Goal: Information Seeking & Learning: Check status

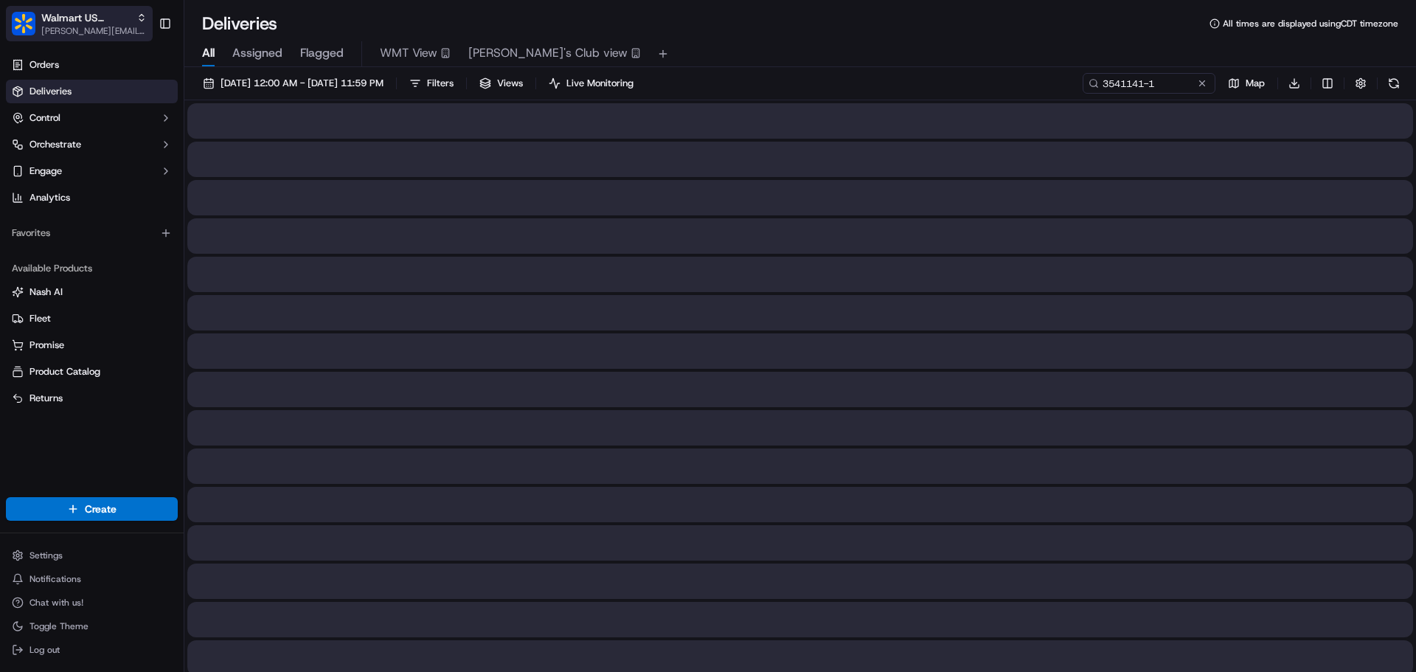
click at [73, 23] on span "Walmart US Corporate" at bounding box center [85, 17] width 89 height 15
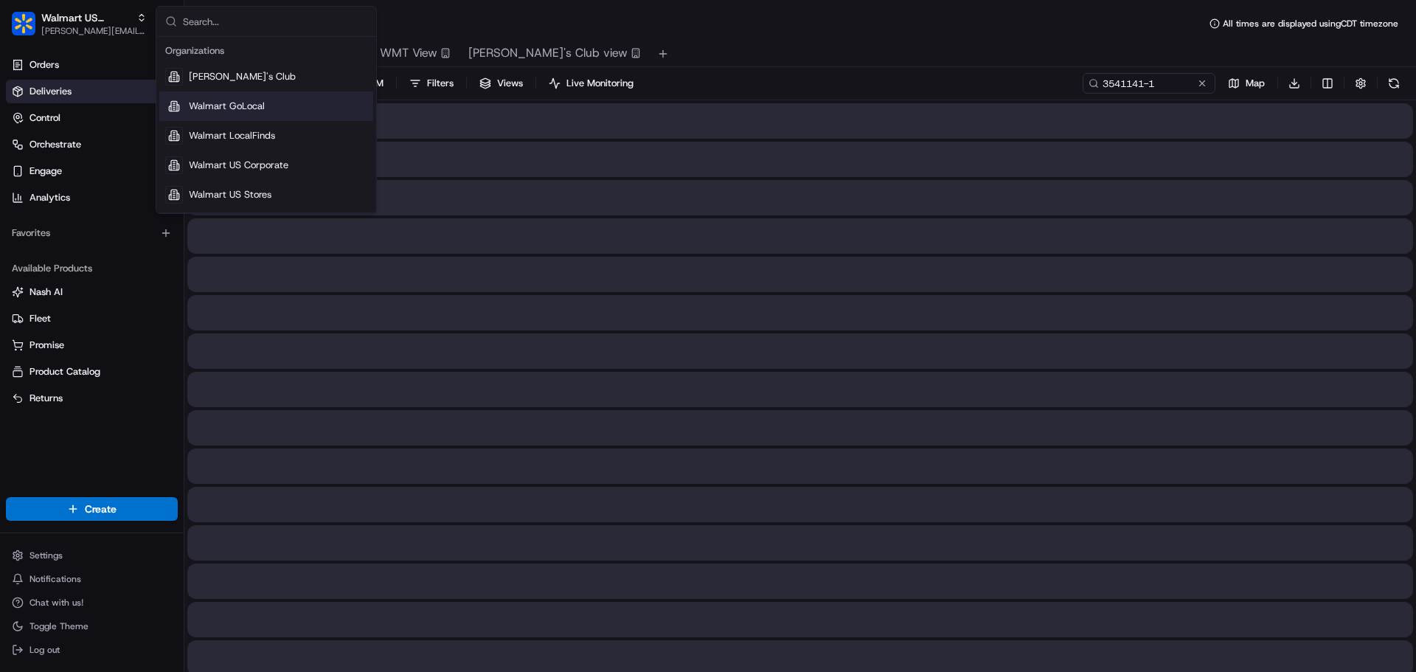
click at [207, 105] on span "Walmart GoLocal" at bounding box center [227, 106] width 76 height 13
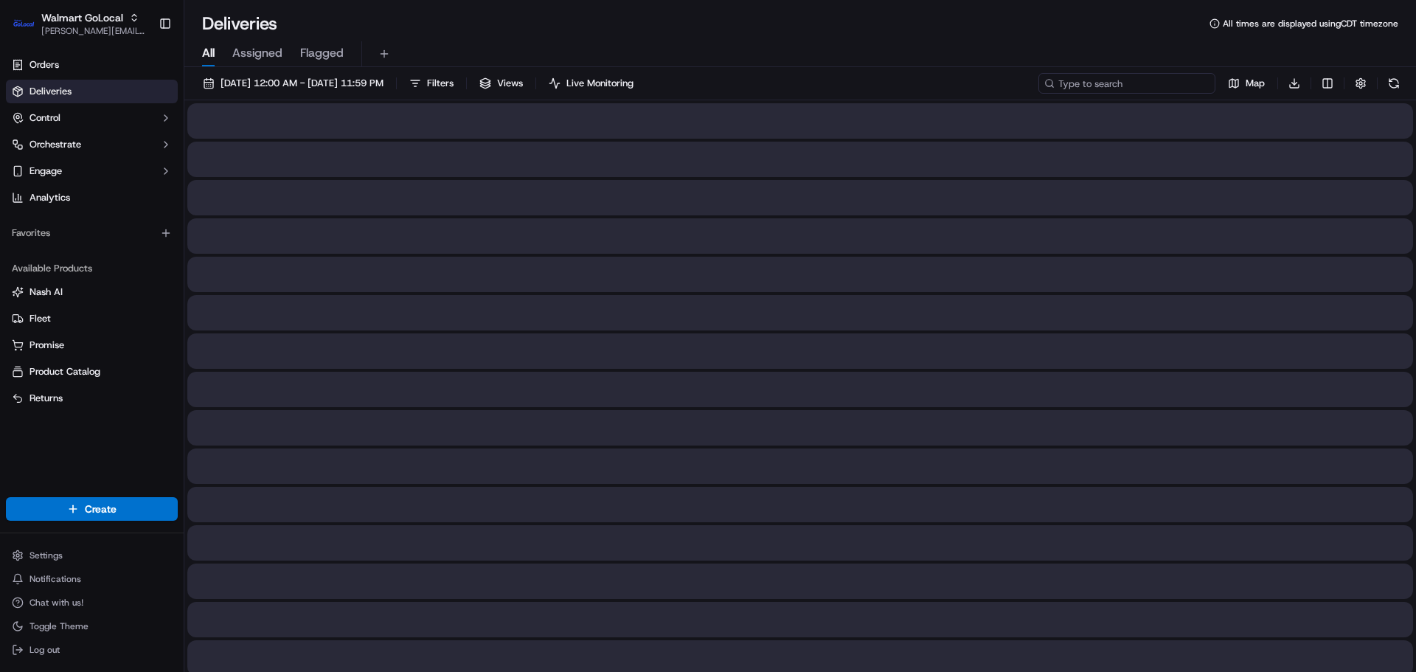
click at [1173, 82] on input at bounding box center [1126, 83] width 177 height 21
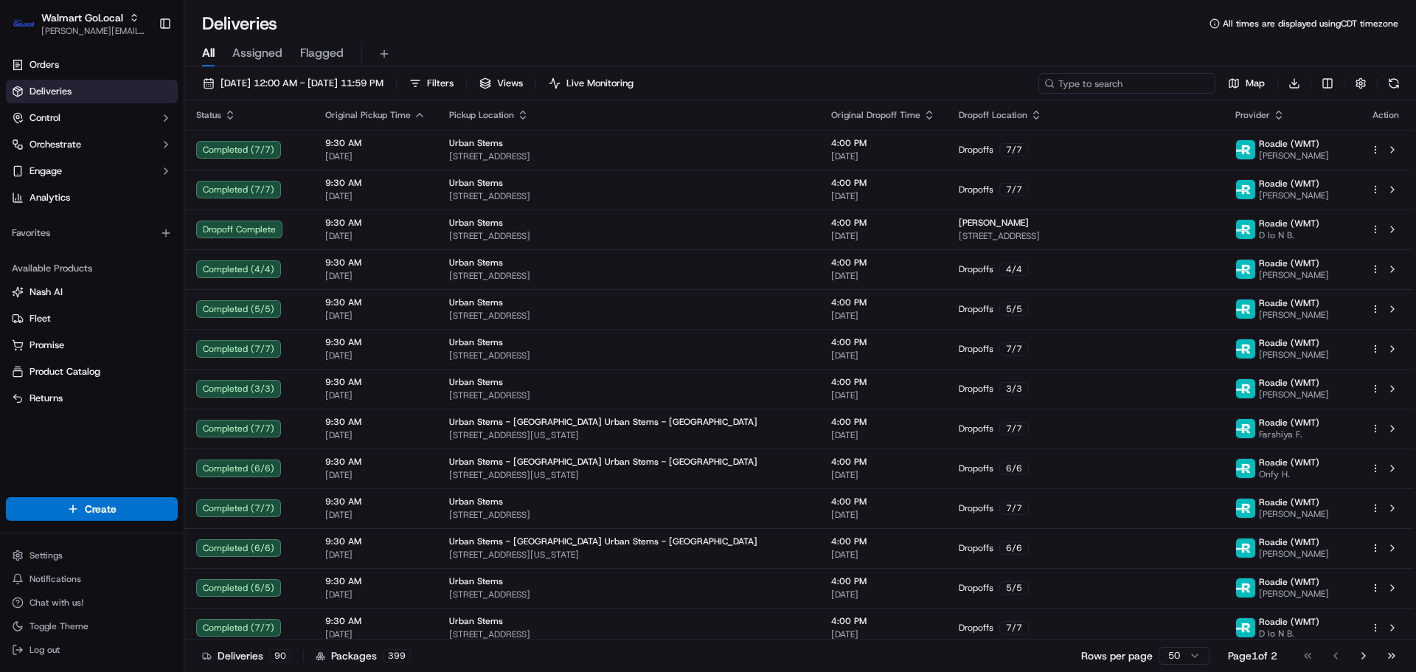
click at [1128, 80] on input at bounding box center [1126, 83] width 177 height 21
paste input "3546140-1"
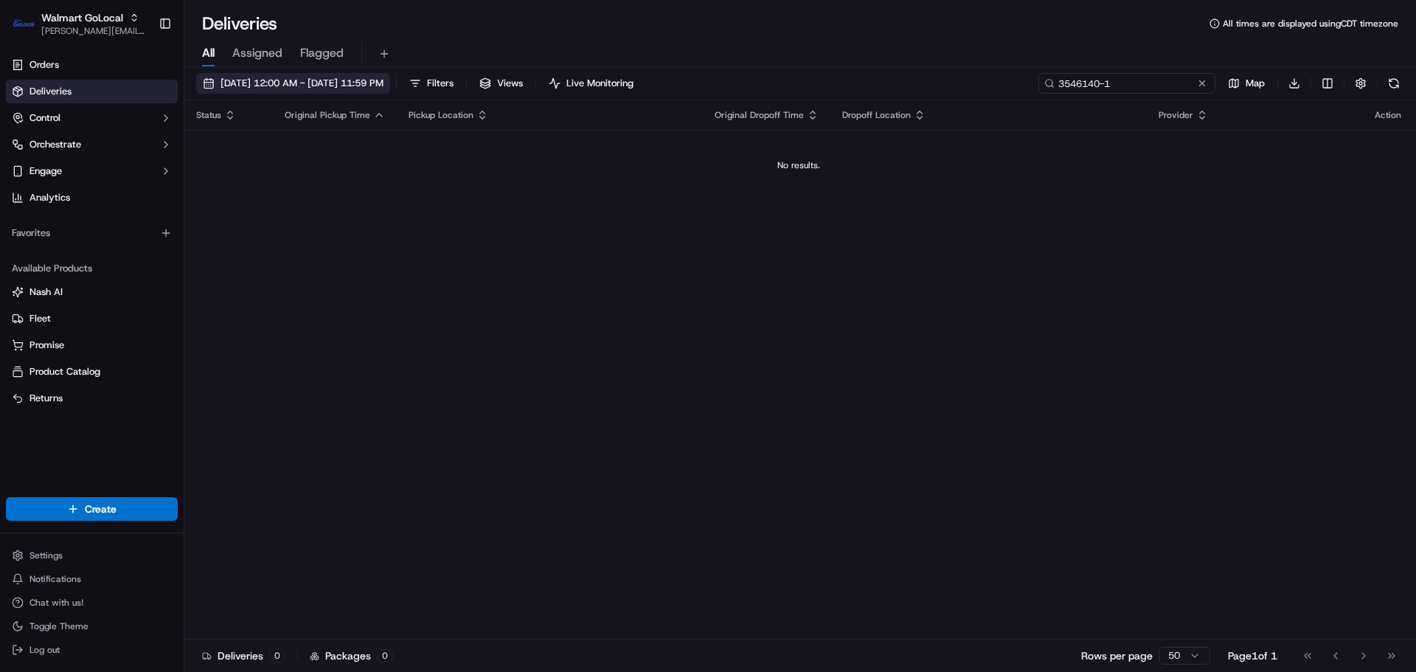
type input "3546140-1"
click at [302, 83] on span "[DATE] 12:00 AM - [DATE] 11:59 PM" at bounding box center [301, 83] width 163 height 13
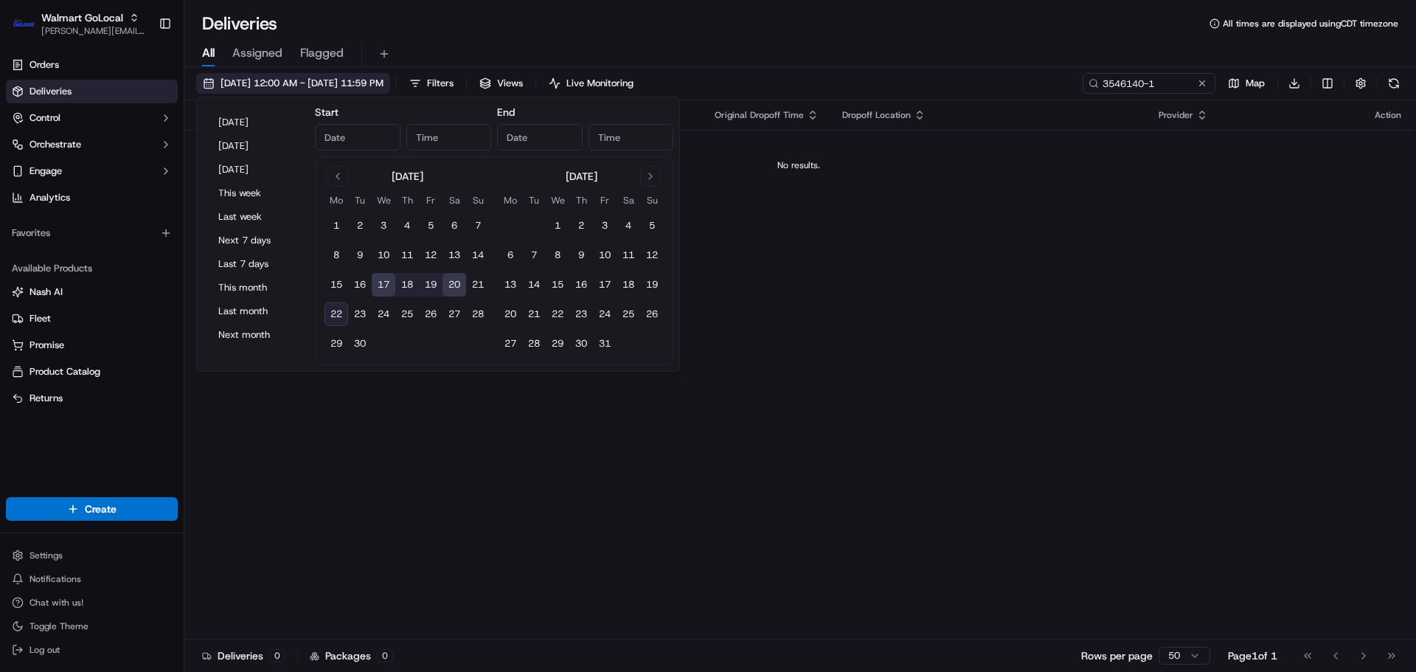
type input "[DATE]"
type input "12:00 AM"
type input "[DATE]"
type input "11:59 PM"
click at [377, 283] on button "17" at bounding box center [384, 285] width 24 height 24
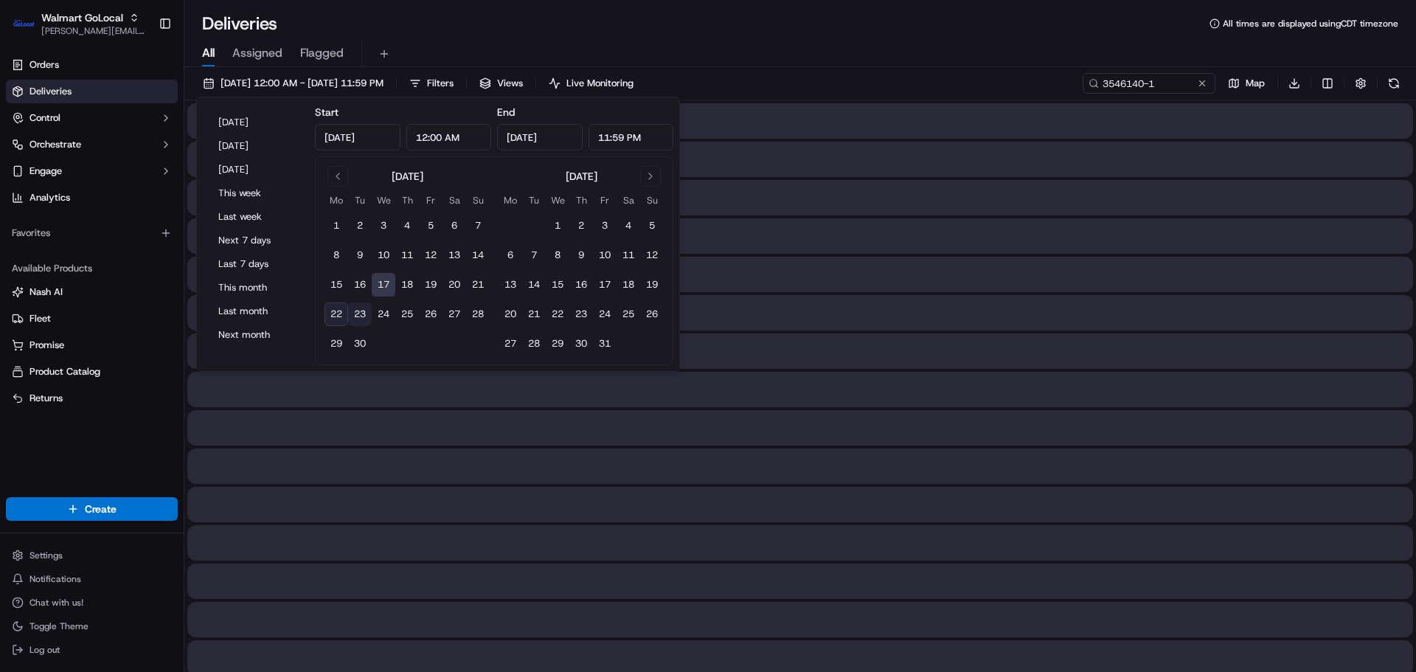
click at [360, 312] on button "23" at bounding box center [360, 314] width 24 height 24
type input "[DATE]"
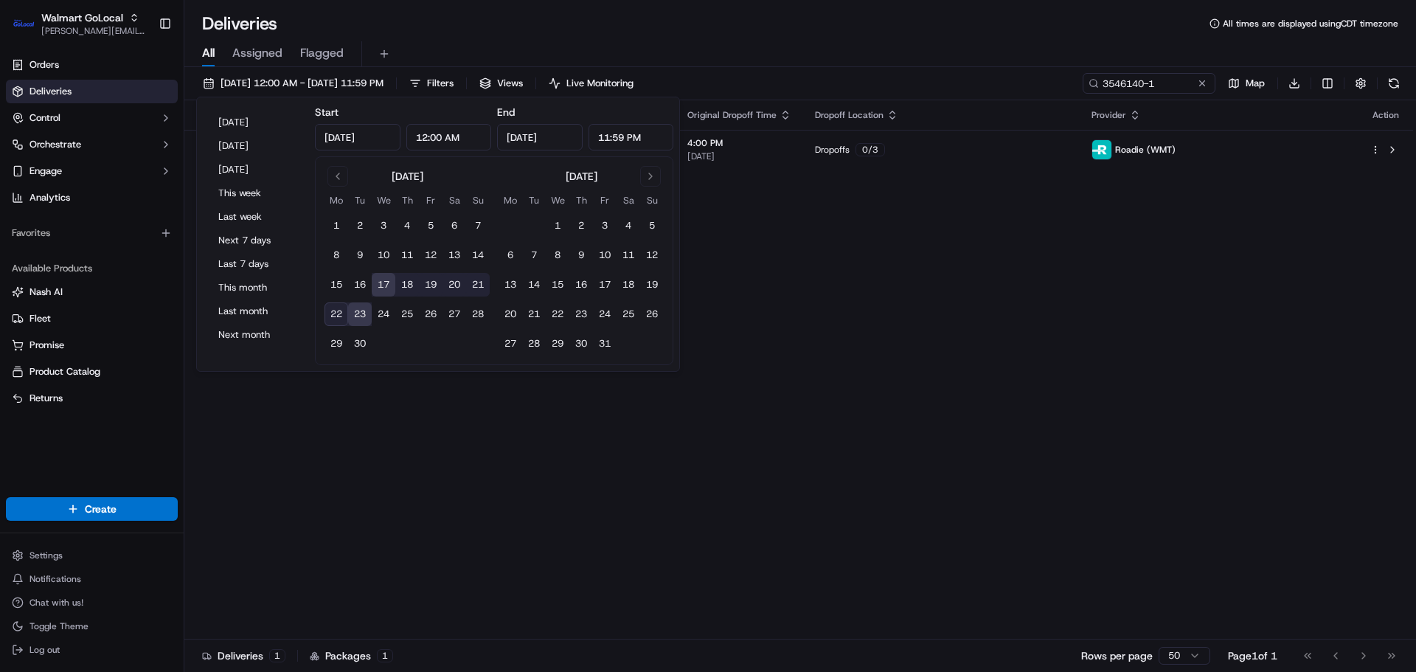
click at [569, 34] on div "Deliveries All times are displayed using CDT timezone" at bounding box center [799, 24] width 1231 height 24
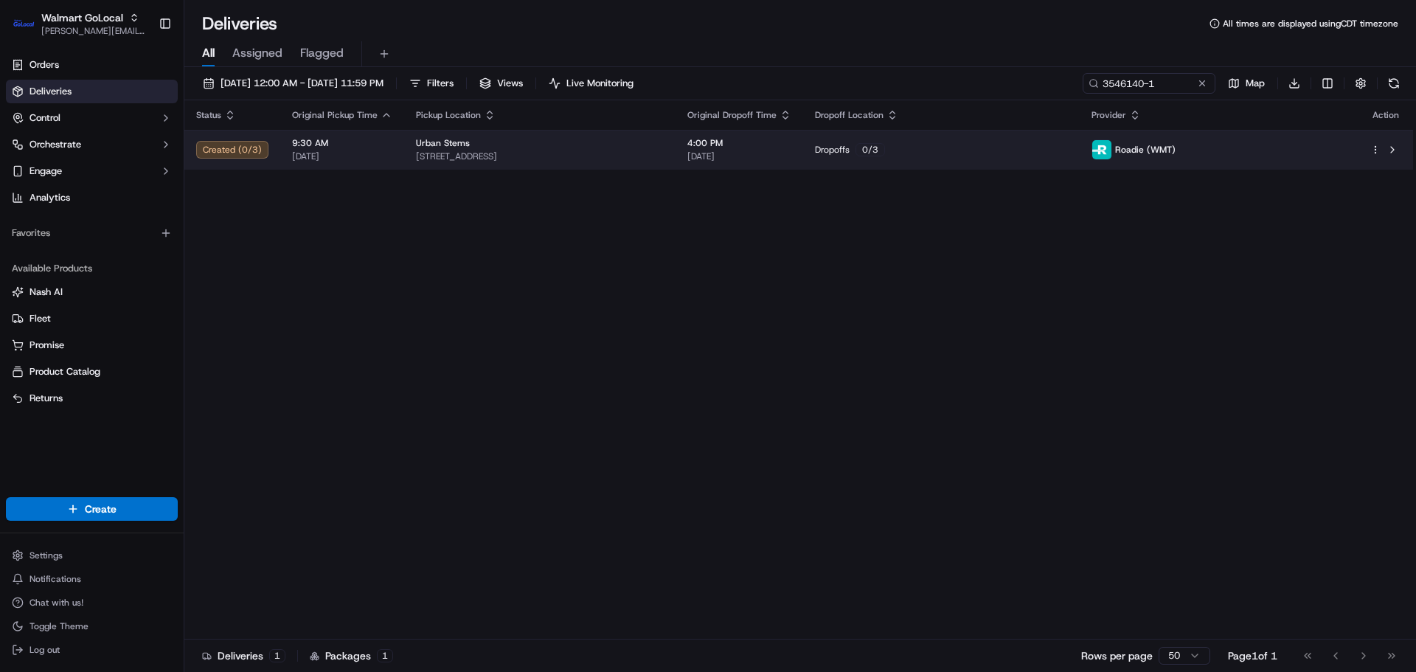
click at [500, 150] on div "Urban Stems [STREET_ADDRESS]" at bounding box center [540, 149] width 248 height 25
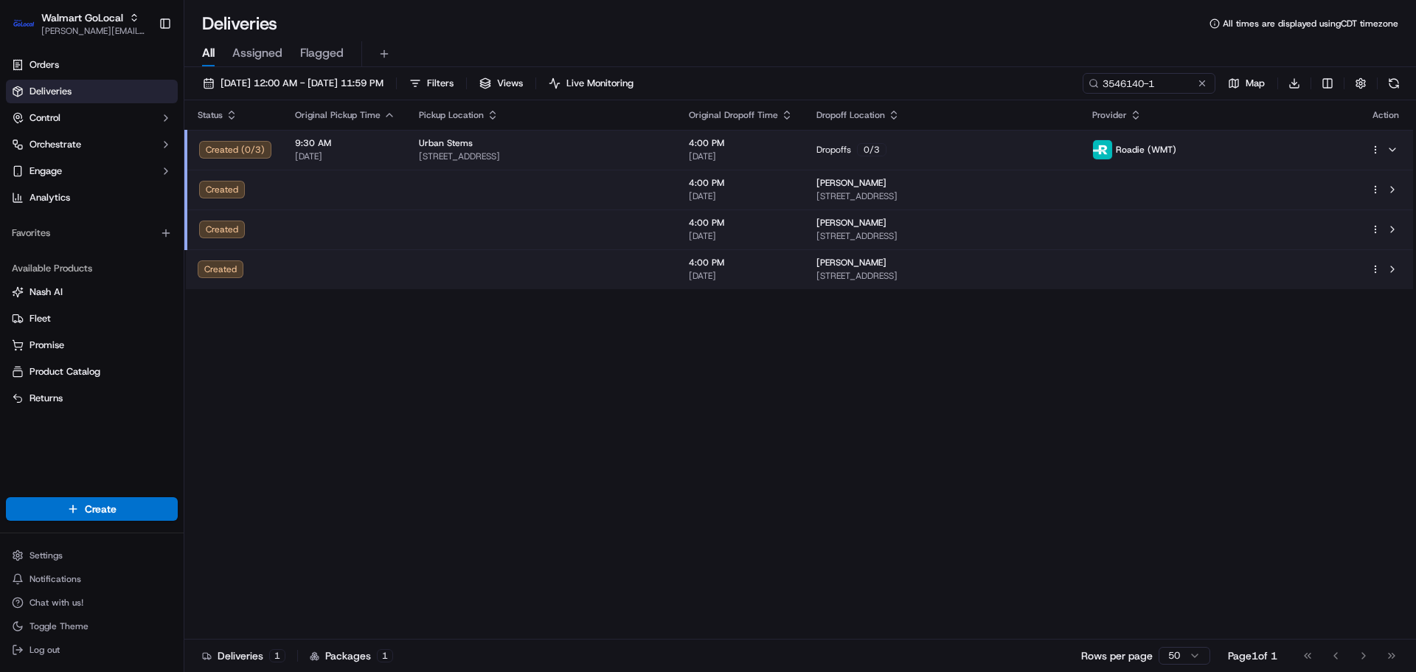
click at [491, 195] on td at bounding box center [542, 190] width 270 height 40
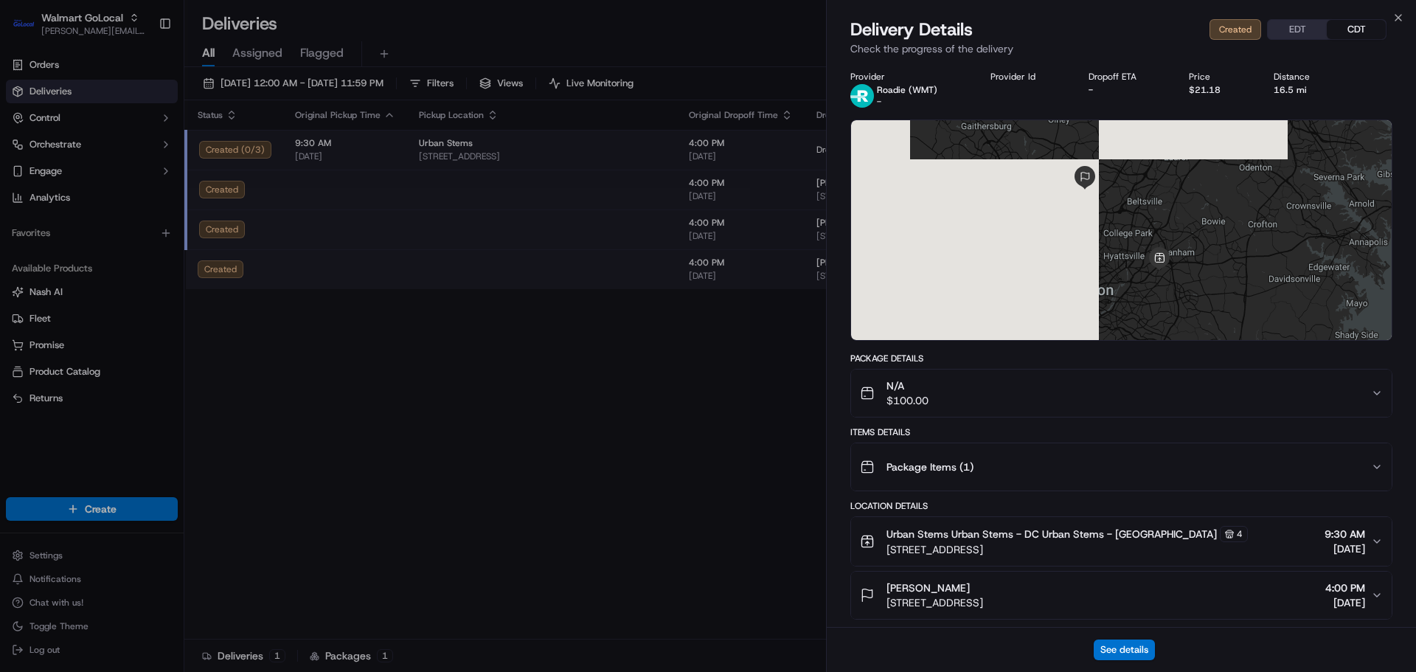
click at [1077, 396] on div "N/A $100.00" at bounding box center [1115, 392] width 511 height 29
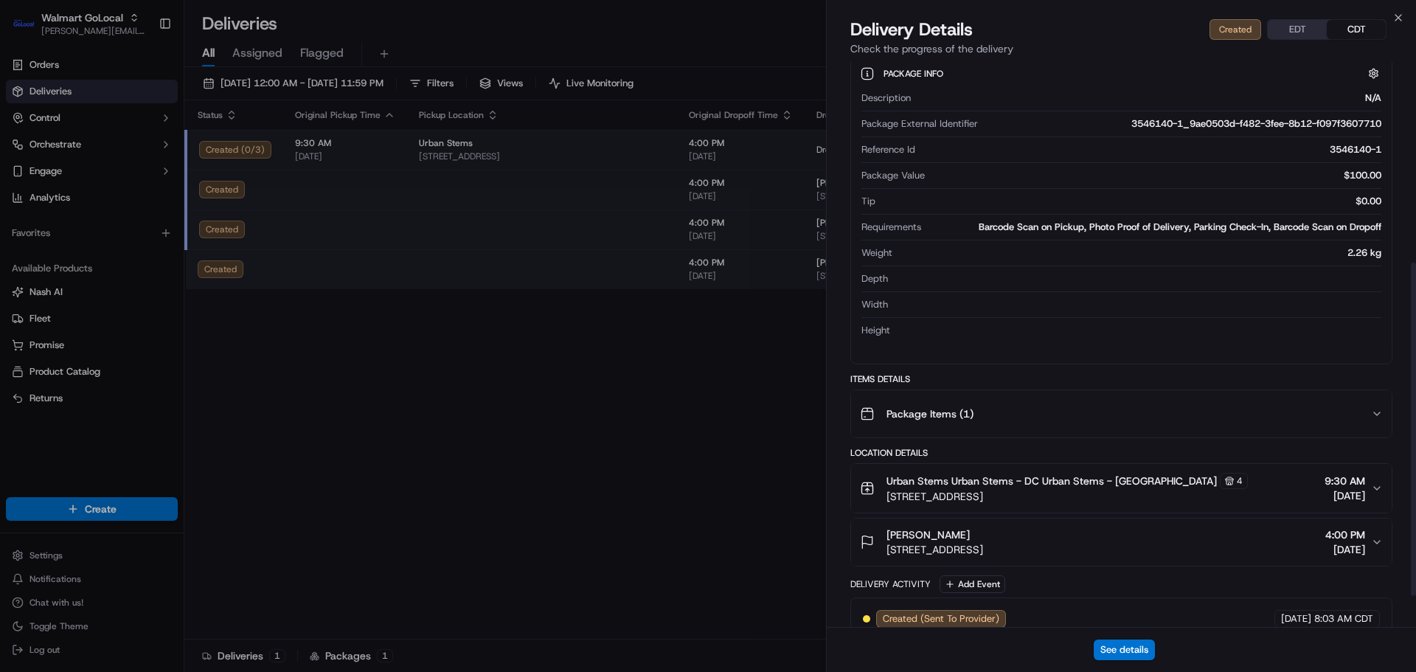
scroll to position [393, 0]
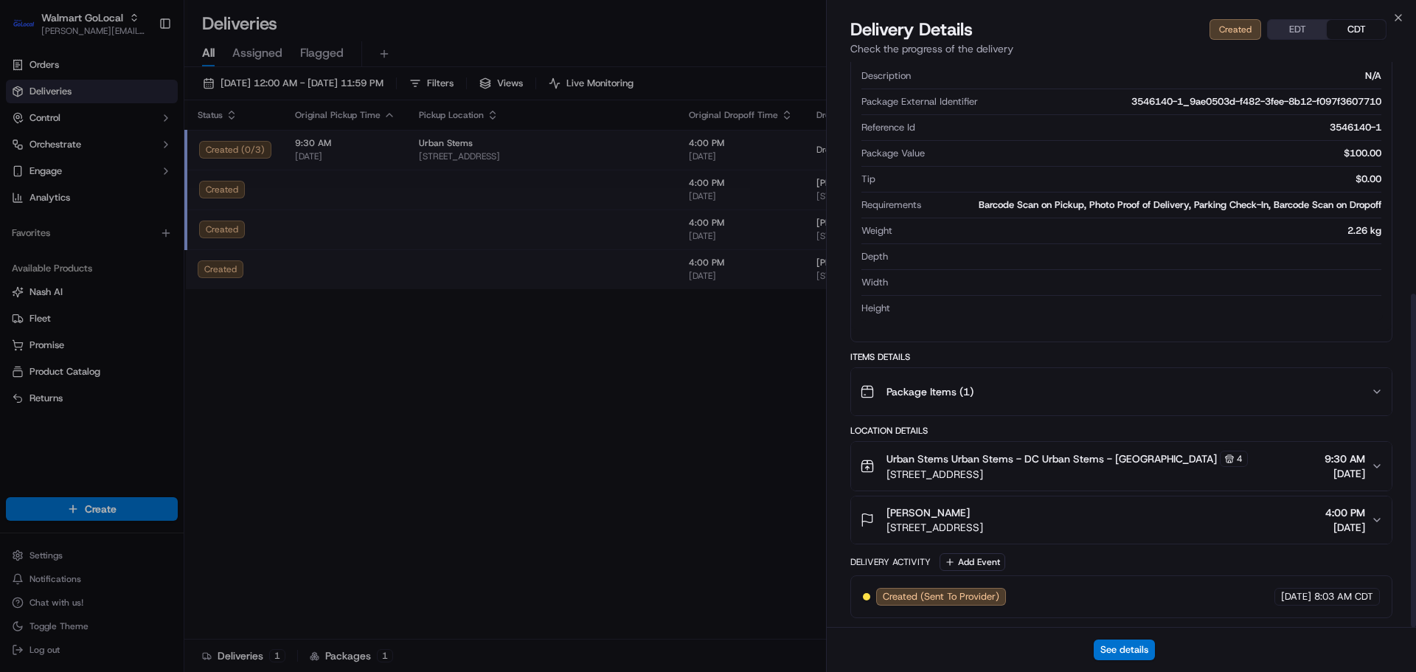
click at [1044, 504] on button "[PERSON_NAME] [STREET_ADDRESS] 4:00 PM [DATE]" at bounding box center [1121, 519] width 541 height 47
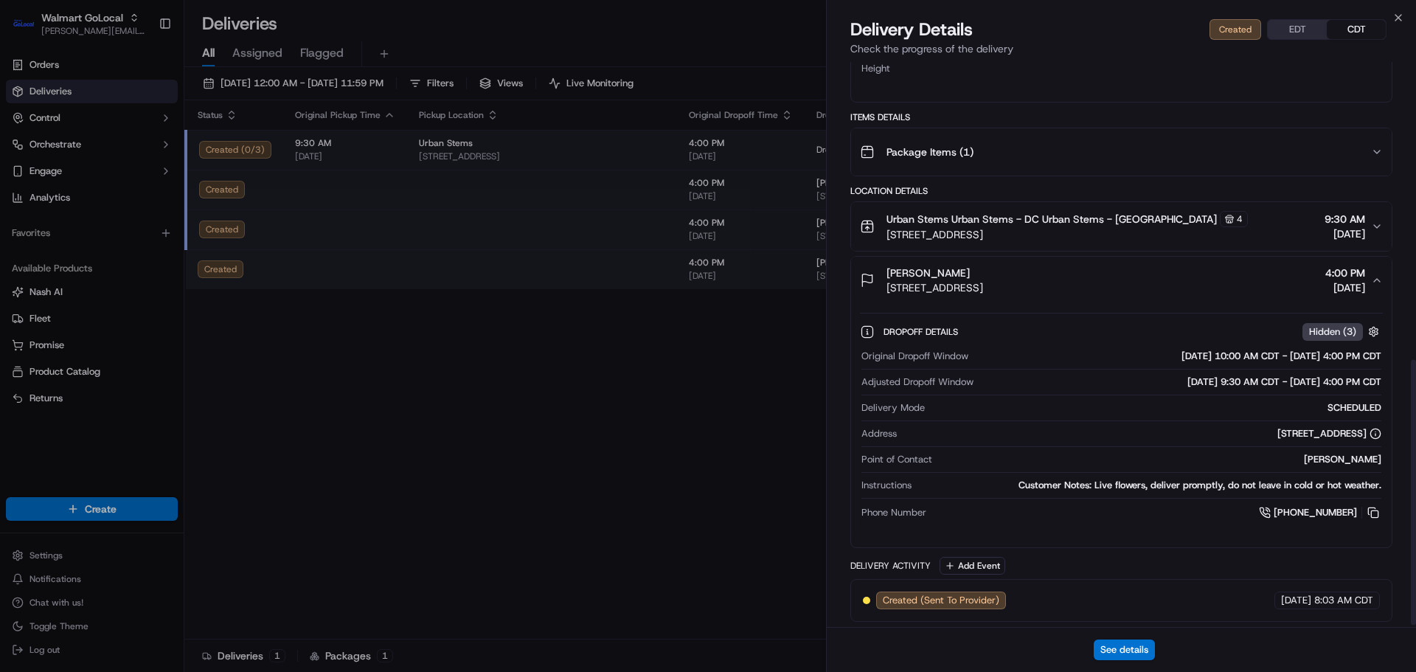
scroll to position [636, 0]
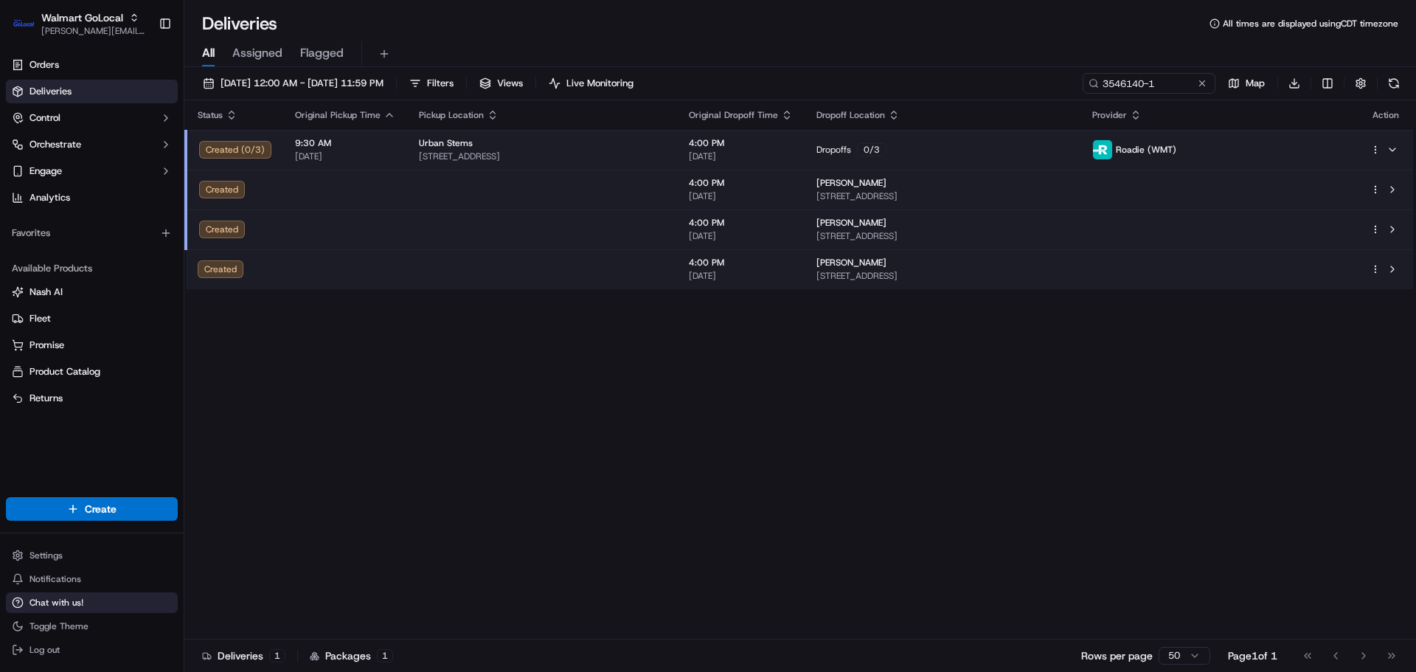
click at [39, 600] on span "Chat with us!" at bounding box center [56, 603] width 54 height 12
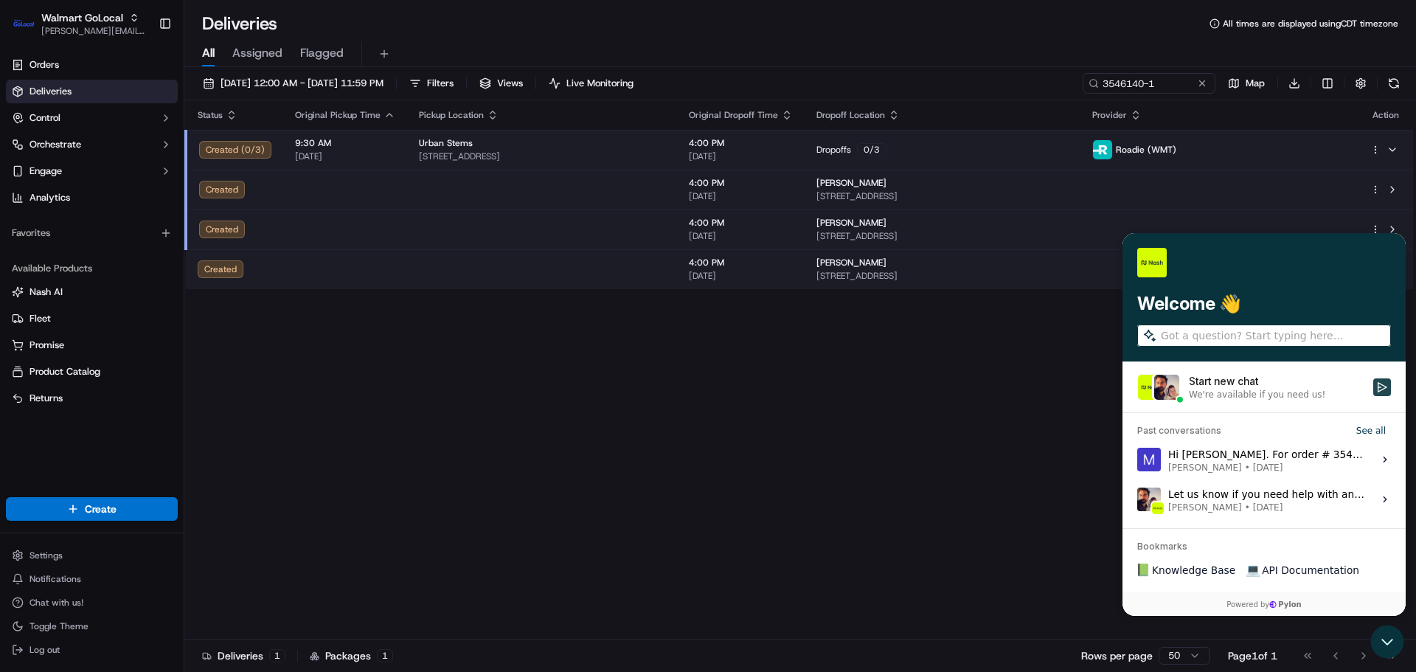
click at [1386, 389] on icon "Start new chat" at bounding box center [1382, 387] width 12 height 12
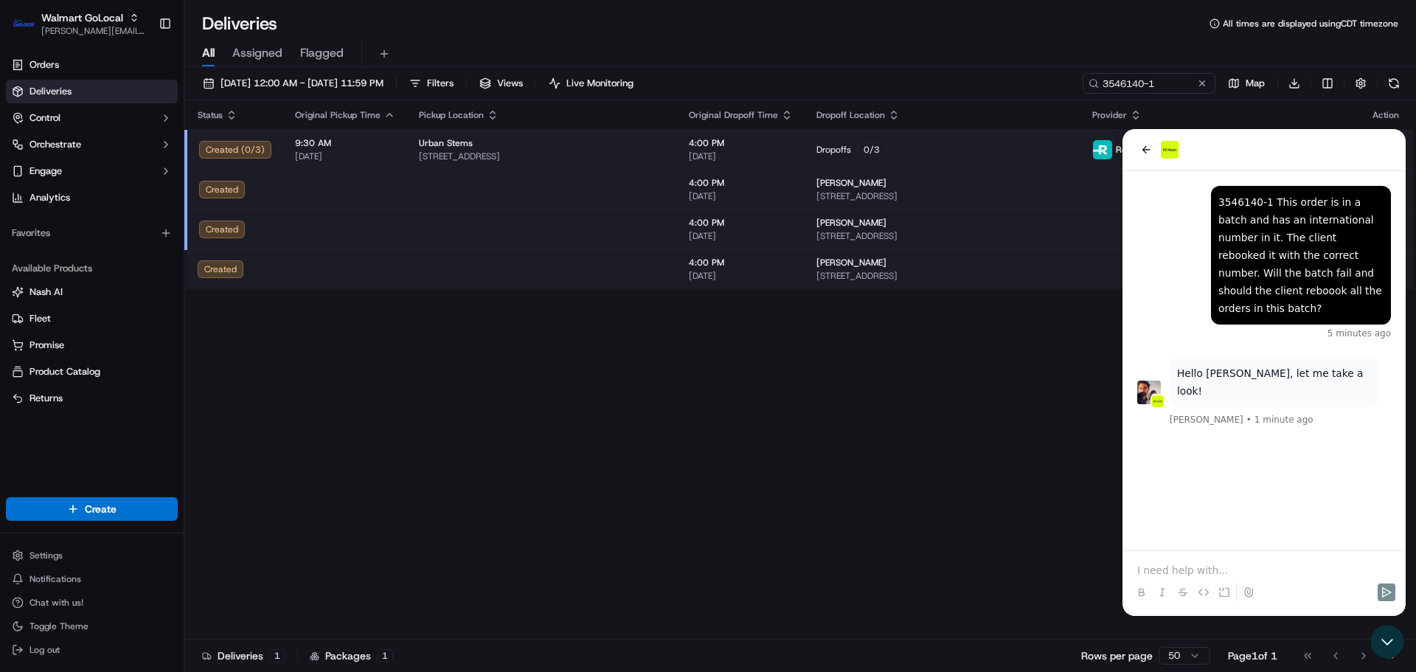
click at [536, 436] on div "Status Original Pickup Time Pickup Location Original Dropoff Time Dropoff Locat…" at bounding box center [798, 369] width 1229 height 539
